Goal: Task Accomplishment & Management: Complete application form

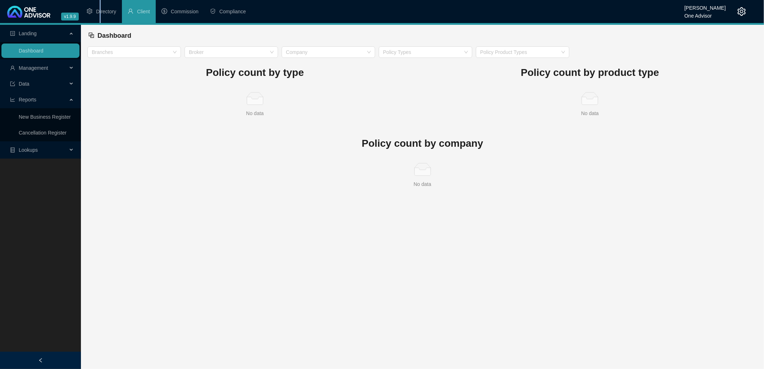
click at [100, 11] on span "Directory" at bounding box center [106, 12] width 20 height 6
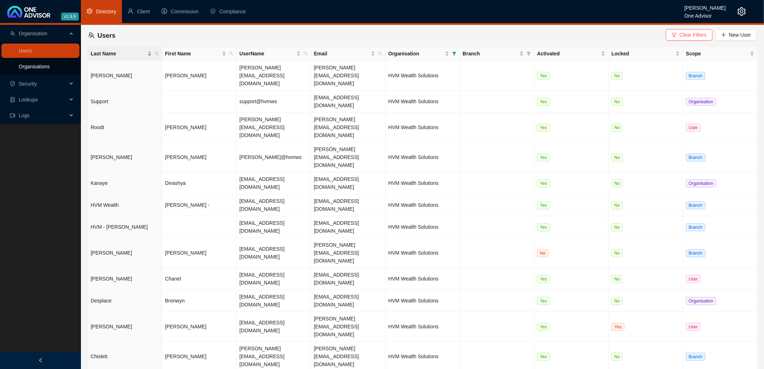
click at [45, 65] on link "Organisations" at bounding box center [34, 67] width 31 height 6
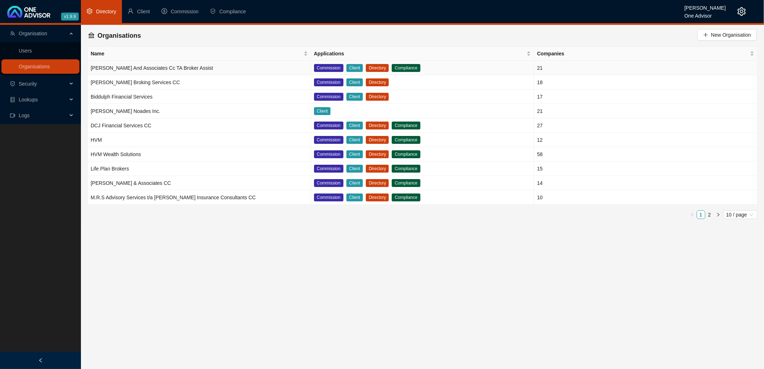
click at [281, 70] on td "[PERSON_NAME] And Associates Cc TA Broker Assist" at bounding box center [199, 68] width 223 height 14
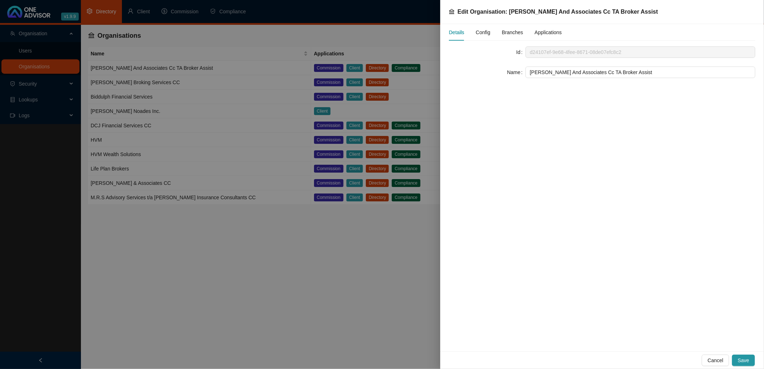
click at [486, 32] on span "Config" at bounding box center [483, 32] width 14 height 5
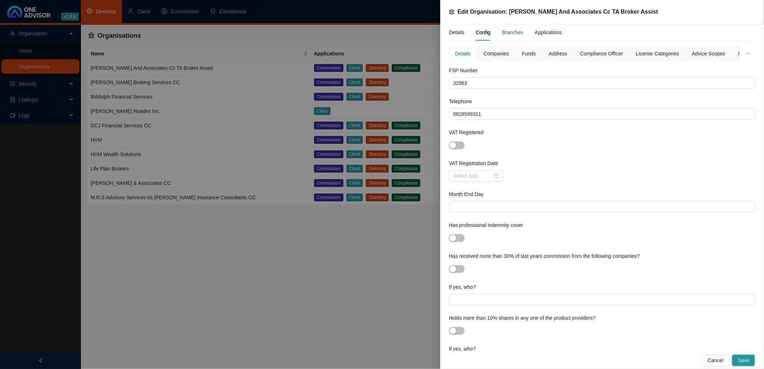
click at [513, 33] on div "Branches" at bounding box center [512, 32] width 21 height 8
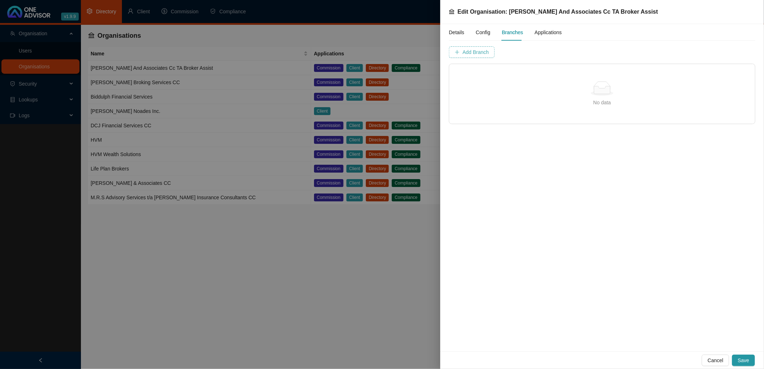
click at [481, 52] on span "Add Branch" at bounding box center [475, 52] width 26 height 8
type input "H"
type input "Newcas"
click at [455, 31] on div "Details" at bounding box center [456, 32] width 15 height 8
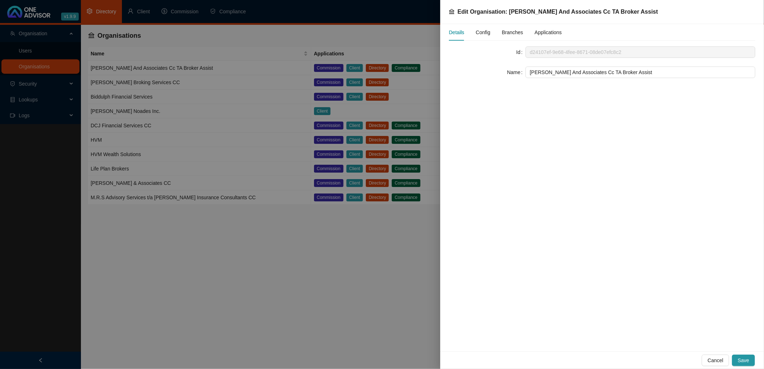
click at [479, 30] on span "Config" at bounding box center [483, 32] width 14 height 5
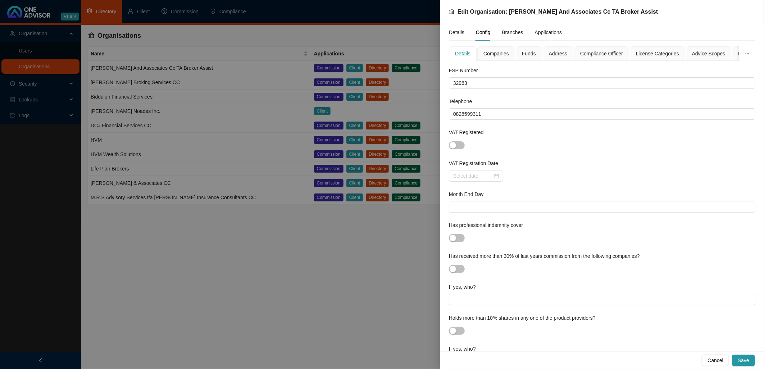
click at [556, 54] on span "Address" at bounding box center [558, 53] width 18 height 5
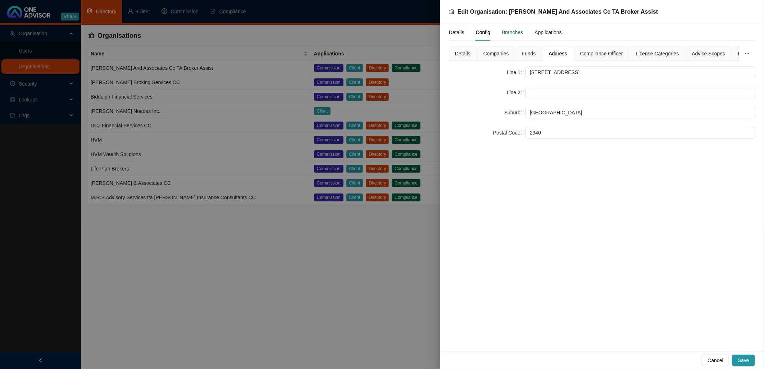
click at [509, 31] on div "Branches" at bounding box center [512, 32] width 21 height 8
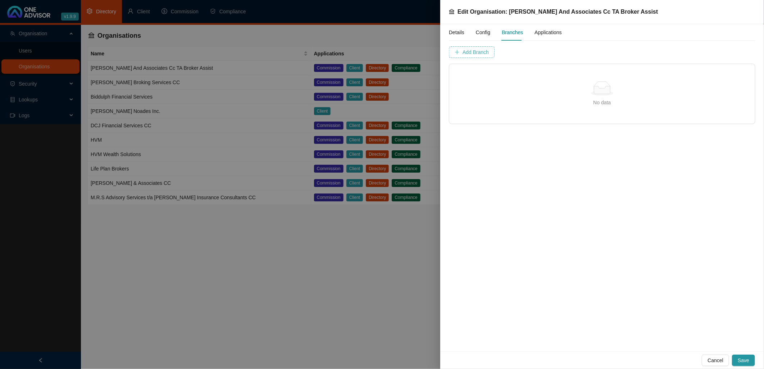
click at [473, 52] on span "Add Branch" at bounding box center [475, 52] width 26 height 8
type input "[GEOGRAPHIC_DATA]"
click at [591, 51] on span "Add Branch" at bounding box center [591, 52] width 26 height 8
click at [744, 363] on span "Save" at bounding box center [744, 360] width 12 height 8
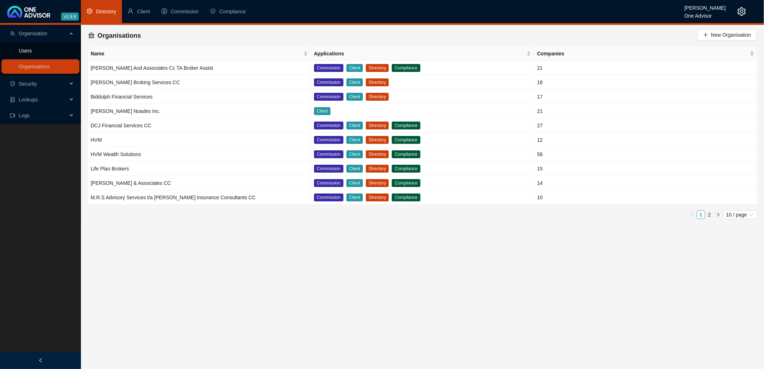
click at [27, 49] on link "Users" at bounding box center [25, 51] width 13 height 6
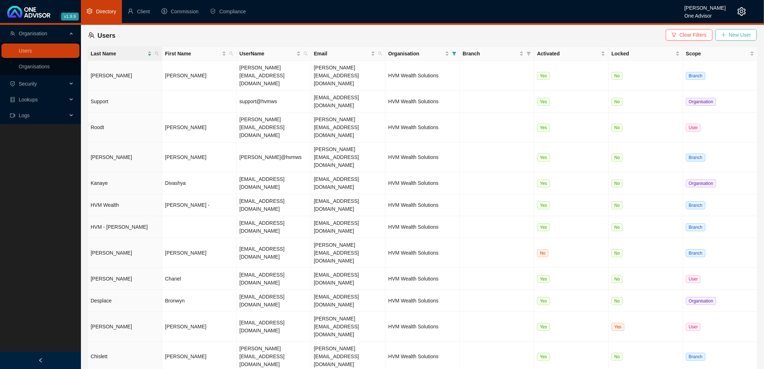
click at [737, 35] on span "New User" at bounding box center [740, 35] width 22 height 8
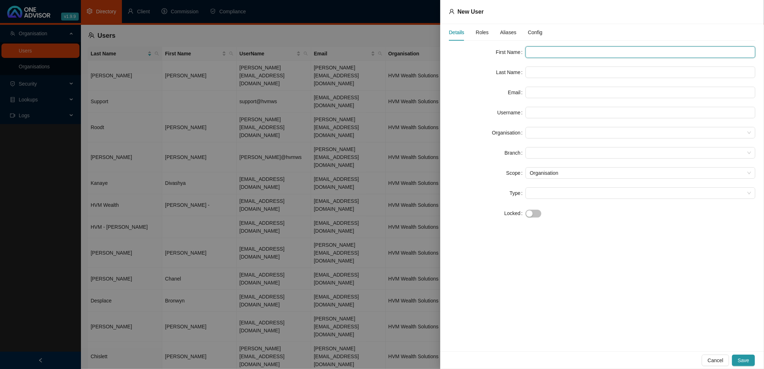
click at [533, 51] on input "text" at bounding box center [640, 52] width 230 height 12
click at [528, 132] on div at bounding box center [640, 133] width 230 height 12
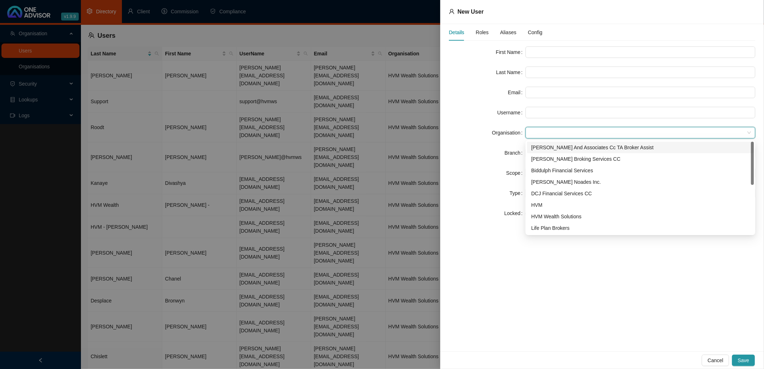
click at [555, 145] on div "[PERSON_NAME] And Associates Cc TA Broker Assist" at bounding box center [640, 147] width 218 height 8
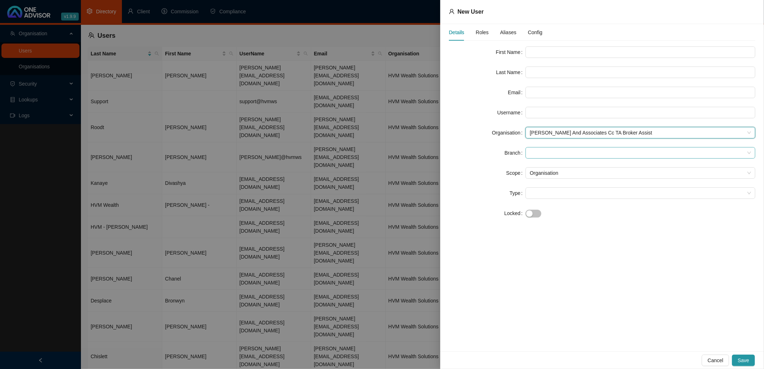
click at [538, 152] on span at bounding box center [640, 152] width 221 height 11
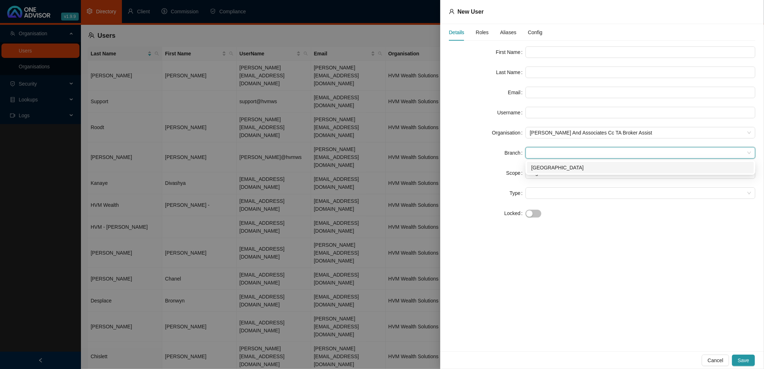
click at [539, 167] on div "[GEOGRAPHIC_DATA]" at bounding box center [640, 168] width 218 height 8
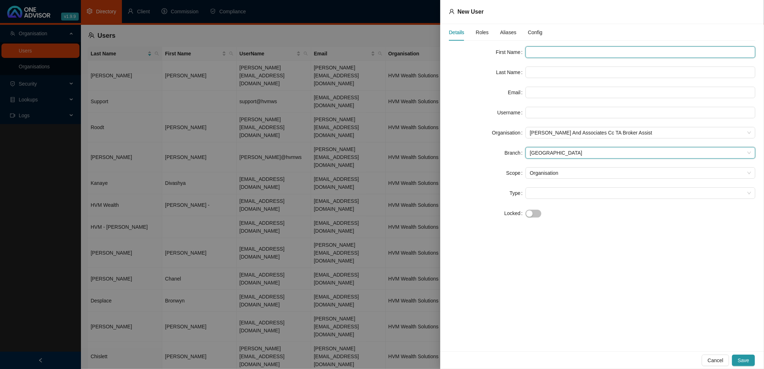
click at [534, 52] on input "text" at bounding box center [640, 52] width 230 height 12
type input "Lize"
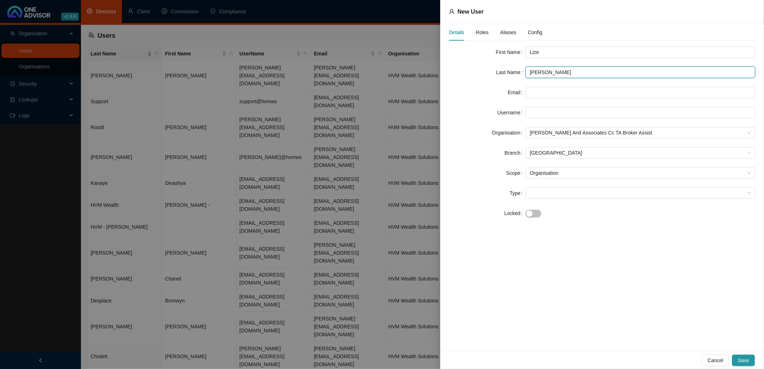
type input "[PERSON_NAME]"
click at [488, 91] on div "Email" at bounding box center [487, 93] width 77 height 12
click at [530, 92] on input "text" at bounding box center [640, 93] width 230 height 12
type input "l"
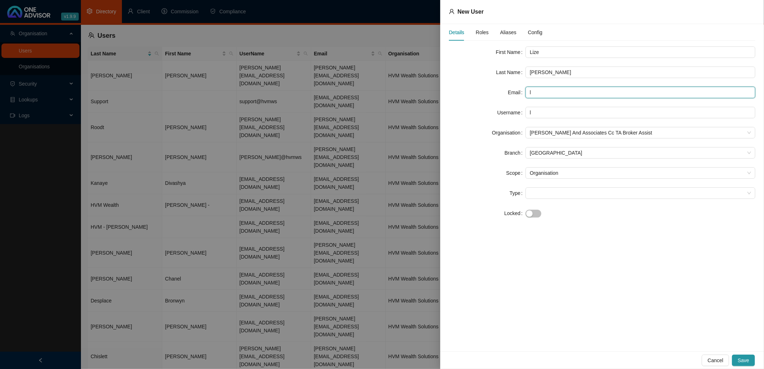
type input "li"
type input "[PERSON_NAME]"
type input "lize"
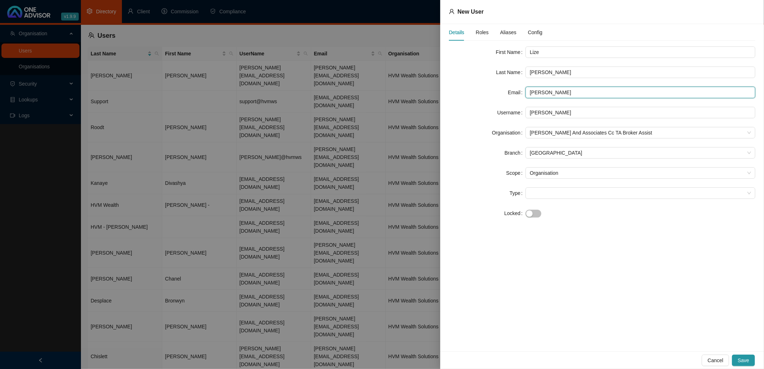
type input "lize"
type input "[PERSON_NAME]"
type input "li"
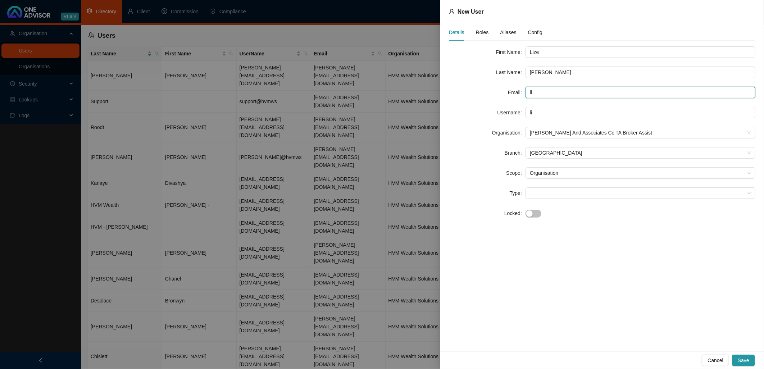
type input "l"
type input "li"
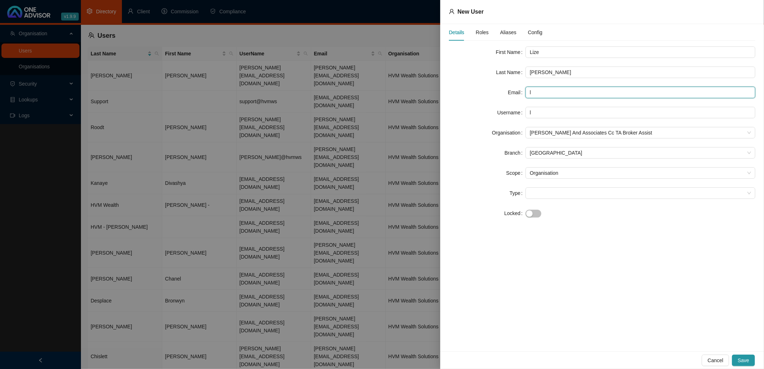
type input "li"
type input "[PERSON_NAME]"
type input "lize"
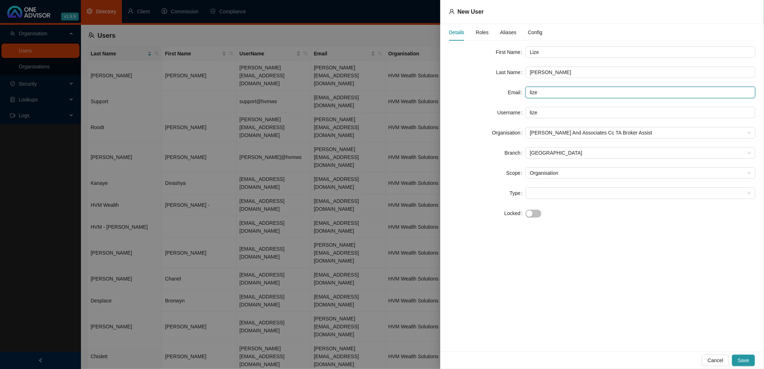
type input "lize@"
type input "lize@b"
type input "lize@br"
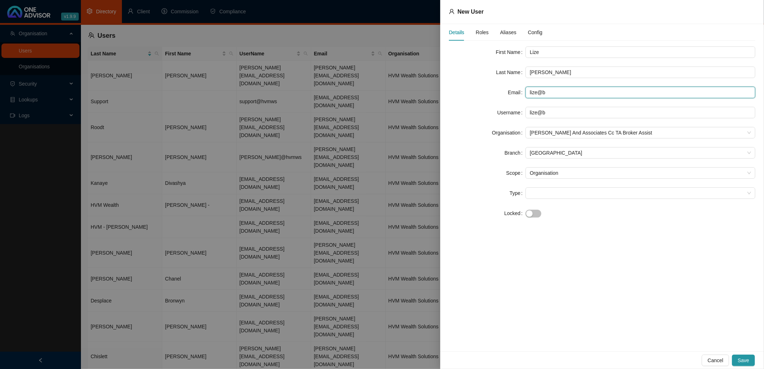
type input "lize@br"
type input "lize@bro"
type input "lize@brok"
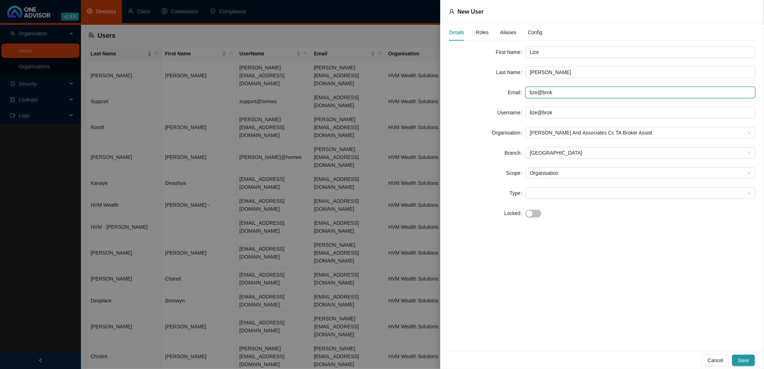
type input "lize@broke"
type input "lize@broker"
type input "lize@broker."
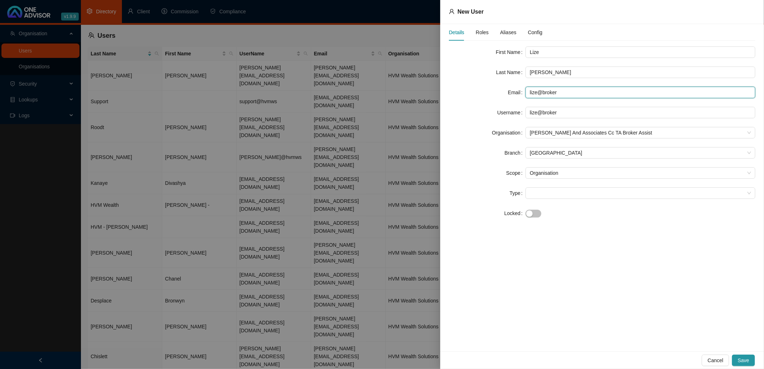
type input "lize@broker."
type input "lize@broker"
type input "lize@broker-"
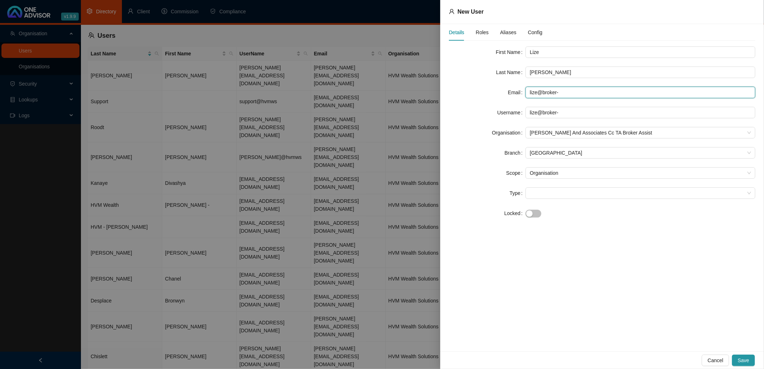
type input "lize@broker-a"
type input "lize@broker-as"
type input "lize@broker-ass"
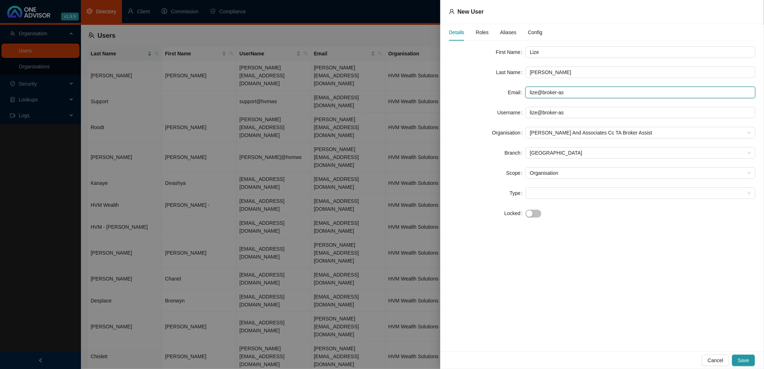
type input "lize@broker-ass"
type input "lize@broker-assi"
type input "lize@broker-assis"
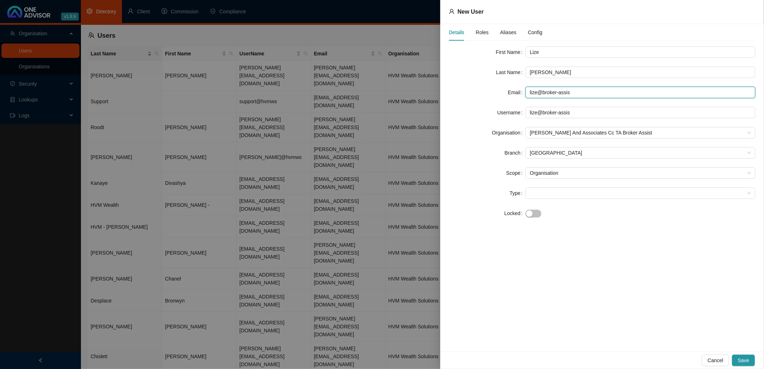
type input "lize@broker-assist"
type input "lize@broker-assist."
type input "lize@broker-assist.c"
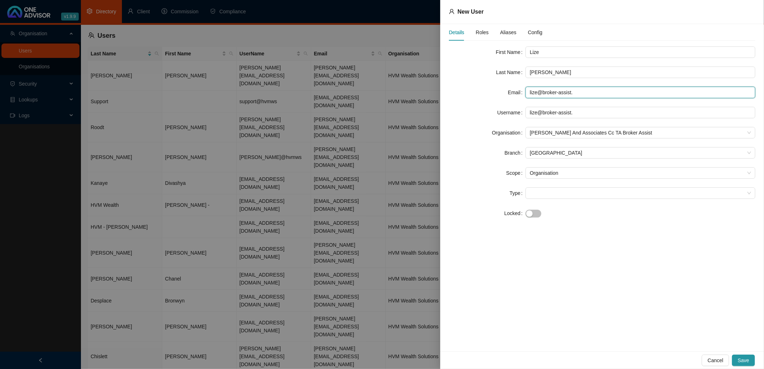
type input "lize@broker-assist.c"
type input "[EMAIL_ADDRESS][DOMAIN_NAME]"
type input "[EMAIL_ADDRESS][DOMAIN_NAME]."
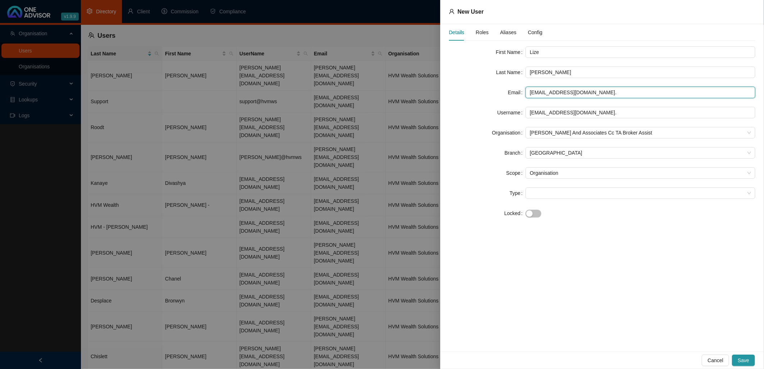
type input "lize@broker-assist.co.z"
type input "[EMAIL_ADDRESS][DOMAIN_NAME]"
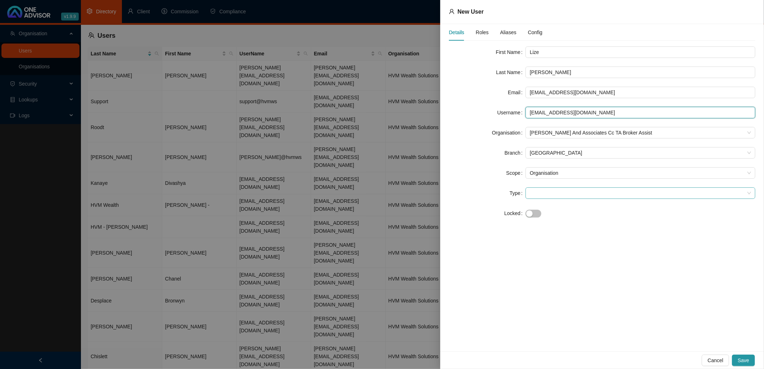
click at [551, 193] on span at bounding box center [640, 193] width 221 height 11
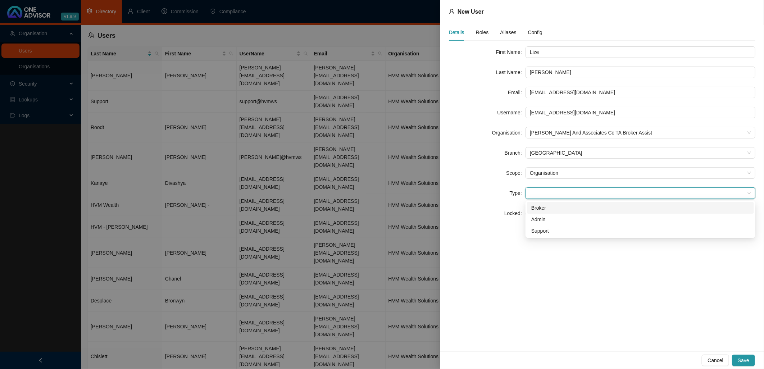
click at [551, 206] on div "Broker" at bounding box center [640, 208] width 218 height 8
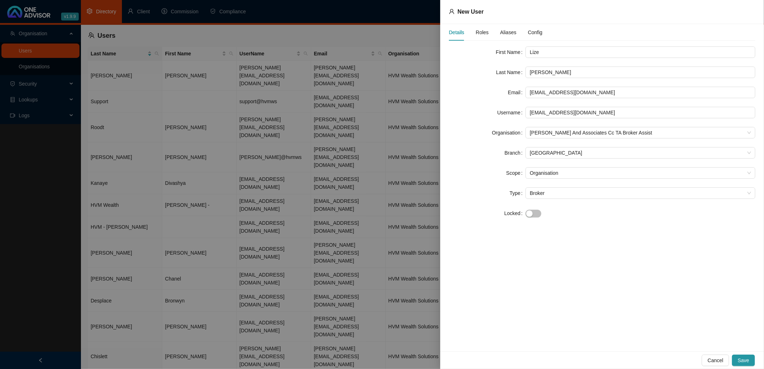
click at [482, 31] on span "Roles" at bounding box center [482, 32] width 13 height 5
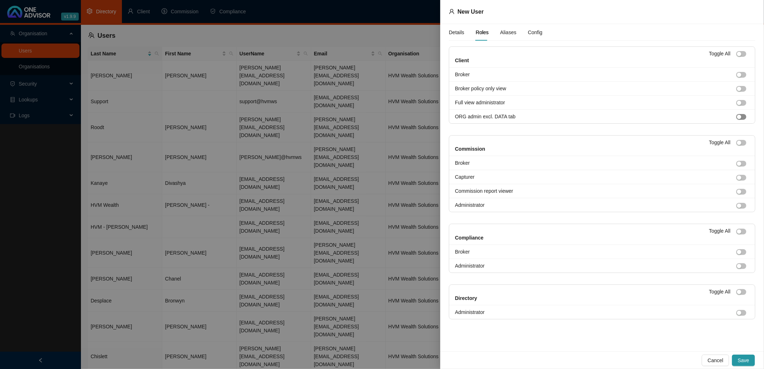
click at [741, 117] on div "button" at bounding box center [739, 117] width 4 height 4
click at [742, 206] on button "button" at bounding box center [741, 206] width 10 height 6
click at [742, 266] on span "button" at bounding box center [741, 266] width 10 height 6
click at [741, 314] on div "button" at bounding box center [739, 313] width 4 height 4
click at [505, 31] on span "Aliases" at bounding box center [508, 32] width 16 height 5
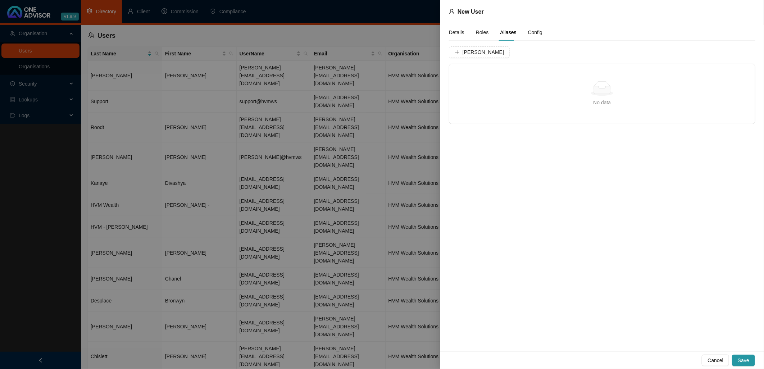
click at [530, 30] on span "Config" at bounding box center [535, 32] width 14 height 5
click at [598, 52] on span "Companies" at bounding box center [598, 53] width 26 height 5
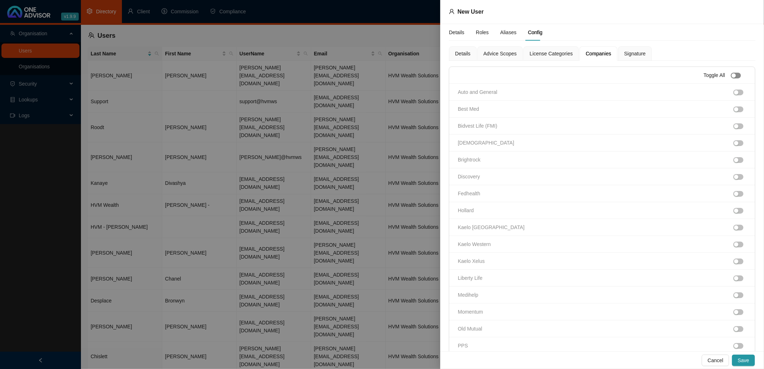
click at [732, 76] on span "button" at bounding box center [736, 76] width 10 height 6
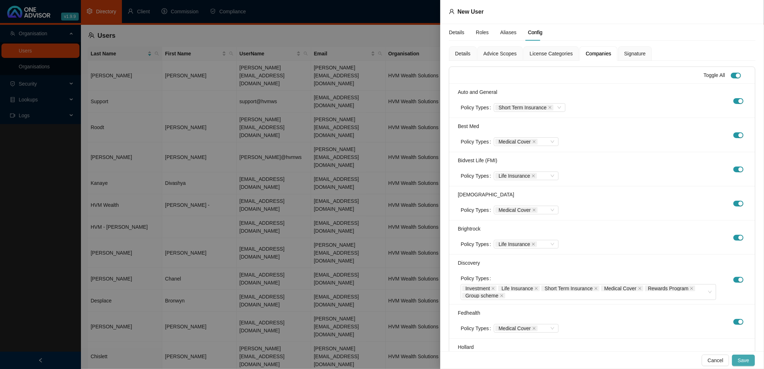
click at [741, 360] on span "Save" at bounding box center [744, 360] width 12 height 8
